Goal: Check status

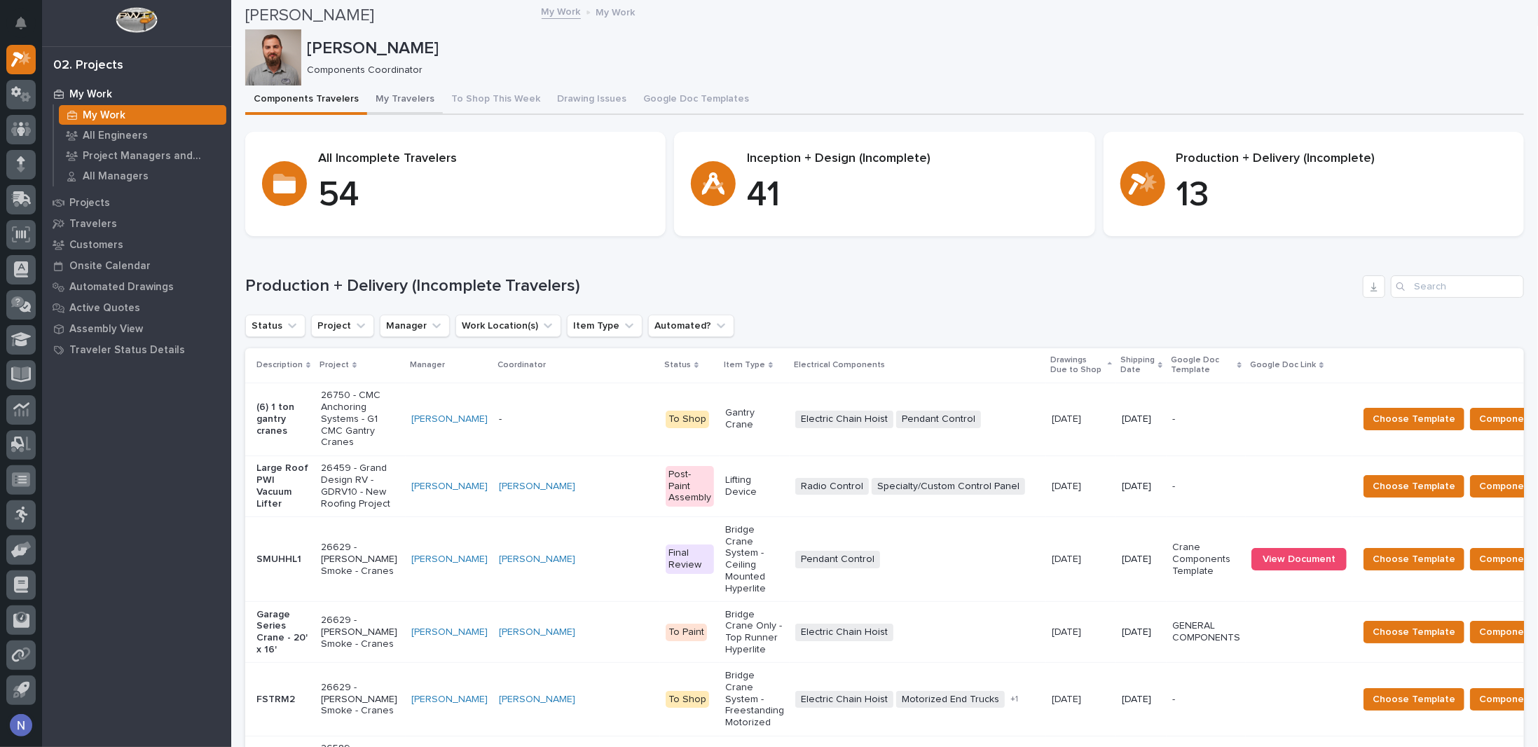
click at [388, 102] on button "My Travelers" at bounding box center [405, 99] width 76 height 29
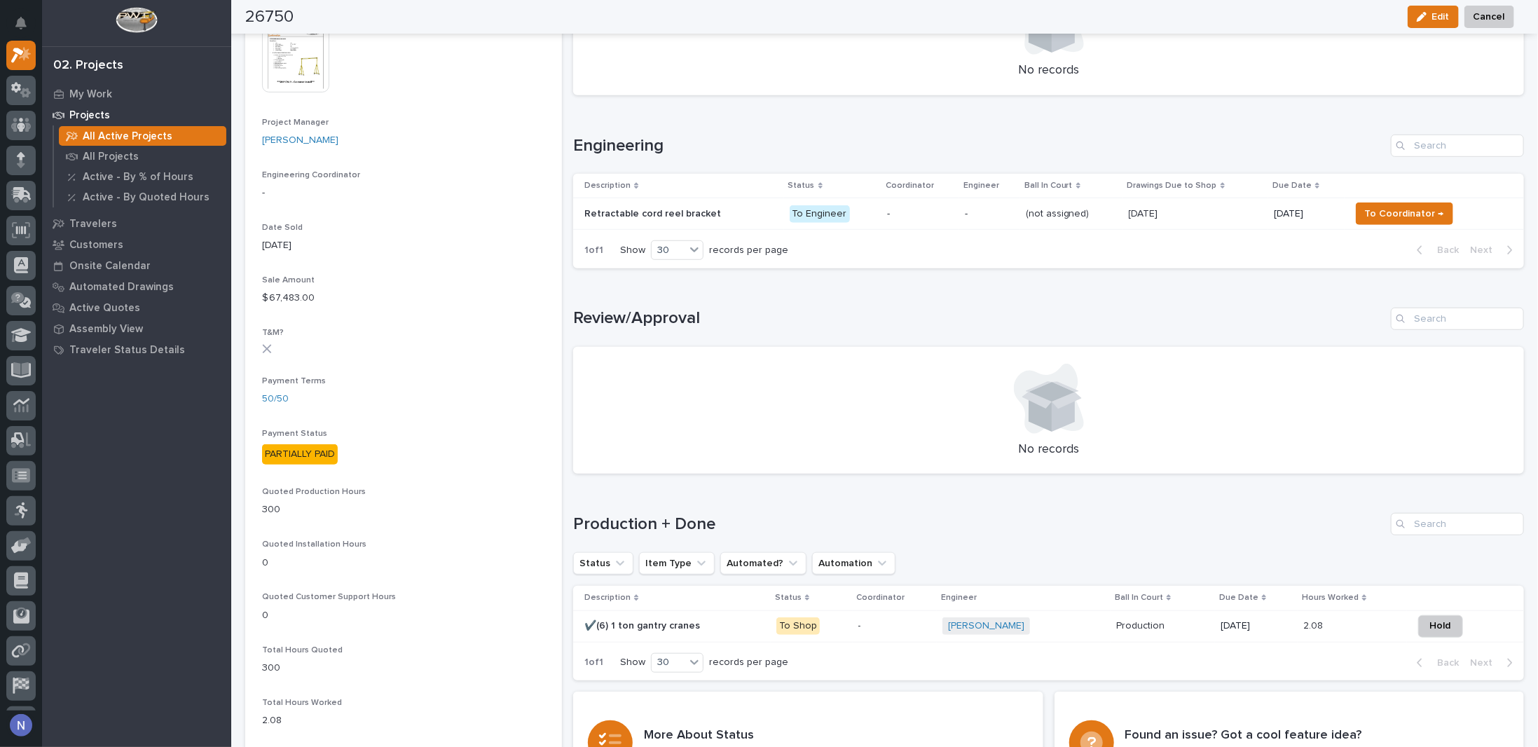
scroll to position [724, 0]
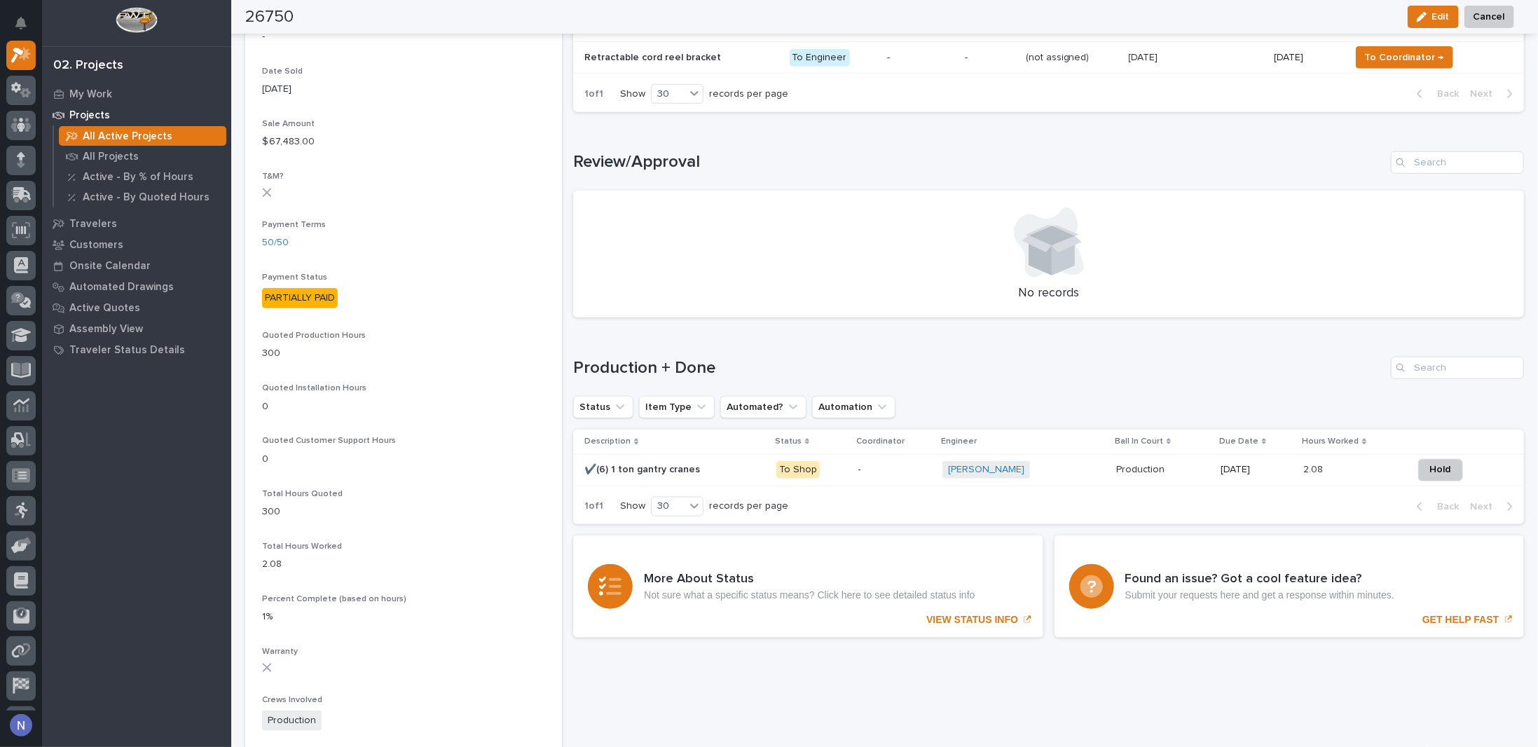
click at [904, 461] on div "-" at bounding box center [895, 468] width 74 height 15
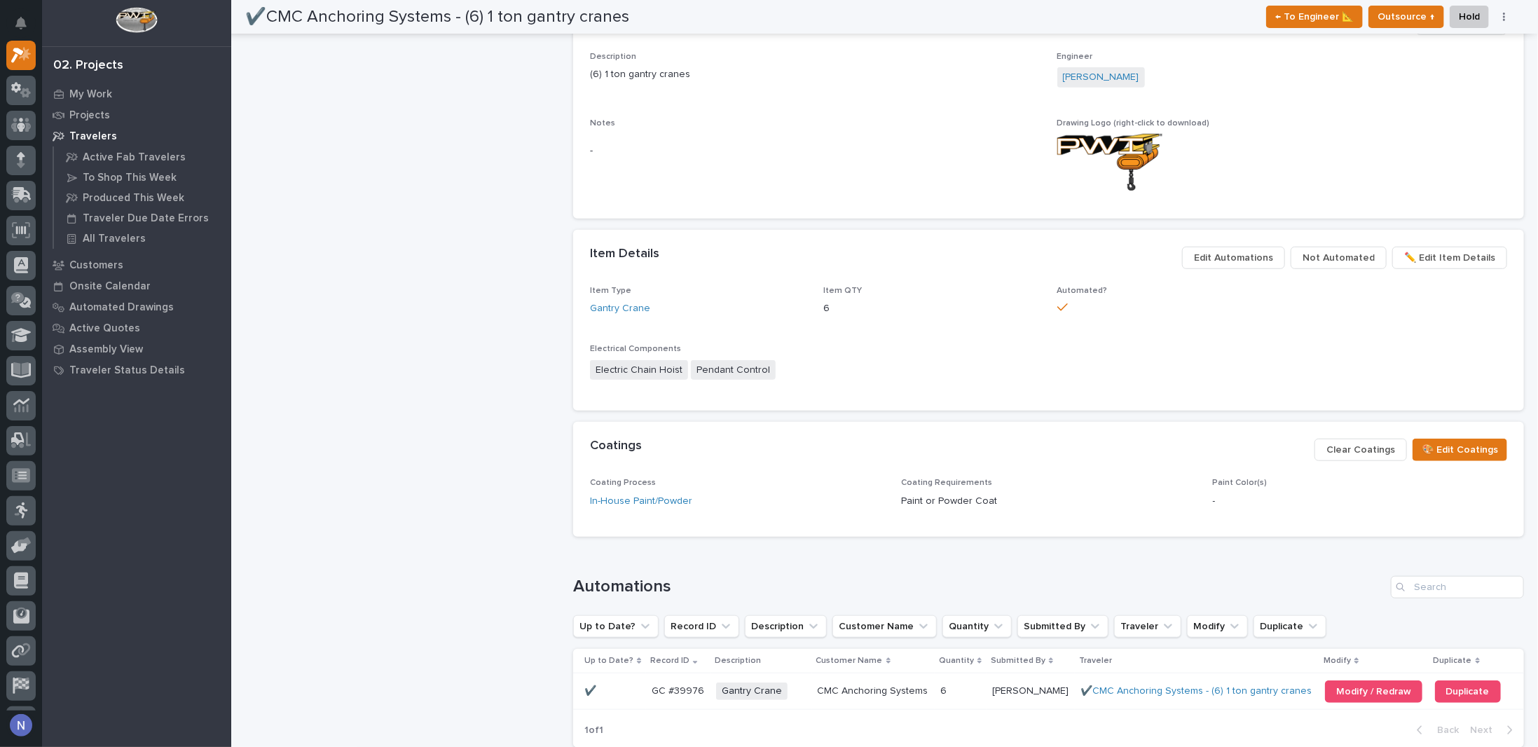
scroll to position [677, 0]
